Goal: Transaction & Acquisition: Purchase product/service

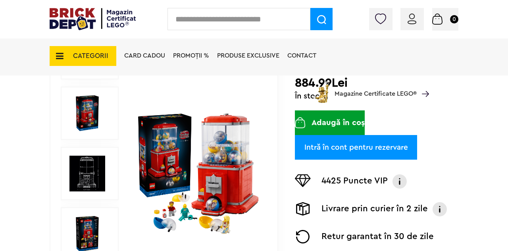
scroll to position [133, 0]
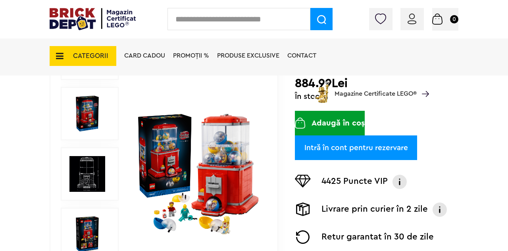
click at [127, 220] on div "Prev Next 1/11" at bounding box center [164, 174] width 229 height 342
click at [86, 176] on img at bounding box center [87, 174] width 36 height 36
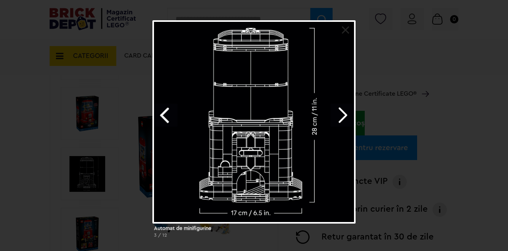
click at [79, 222] on div "Automat de minifigurine 3 / 12" at bounding box center [254, 132] width 508 height 224
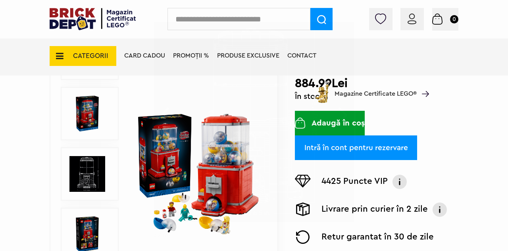
click at [77, 233] on img at bounding box center [87, 234] width 36 height 36
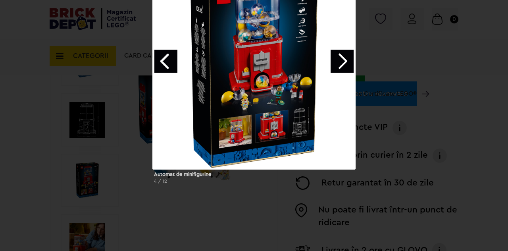
scroll to position [187, 0]
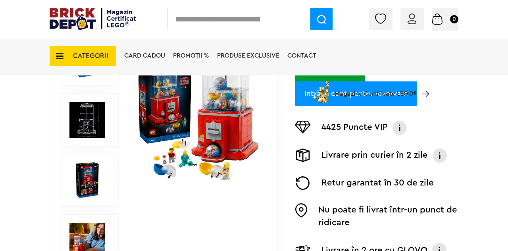
click at [82, 238] on img at bounding box center [87, 241] width 36 height 36
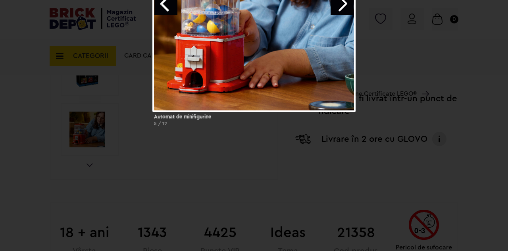
scroll to position [302, 0]
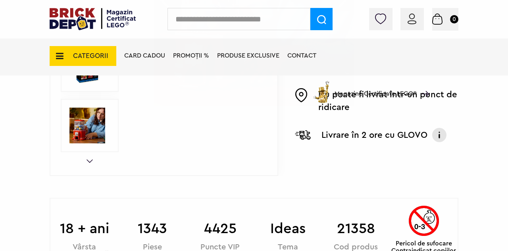
click at [79, 133] on img at bounding box center [87, 126] width 36 height 36
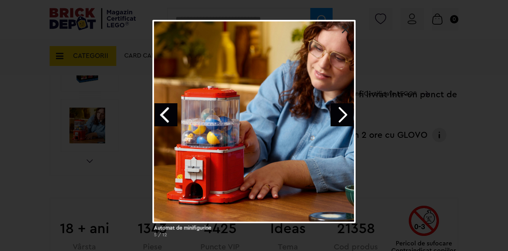
click at [423, 142] on div "Automat de minifigurine 5 / 12" at bounding box center [254, 132] width 508 height 224
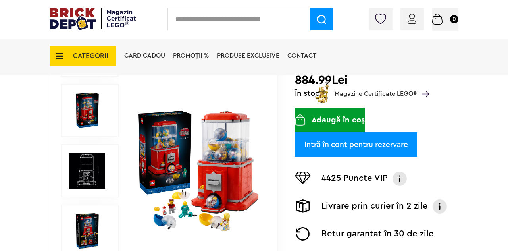
scroll to position [170, 0]
